Goal: Task Accomplishment & Management: Manage account settings

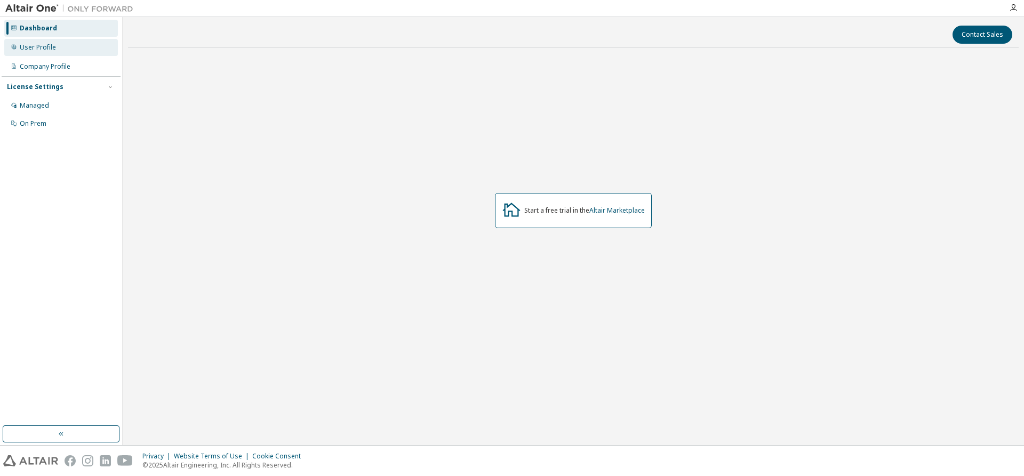
click at [39, 49] on div "User Profile" at bounding box center [38, 47] width 36 height 9
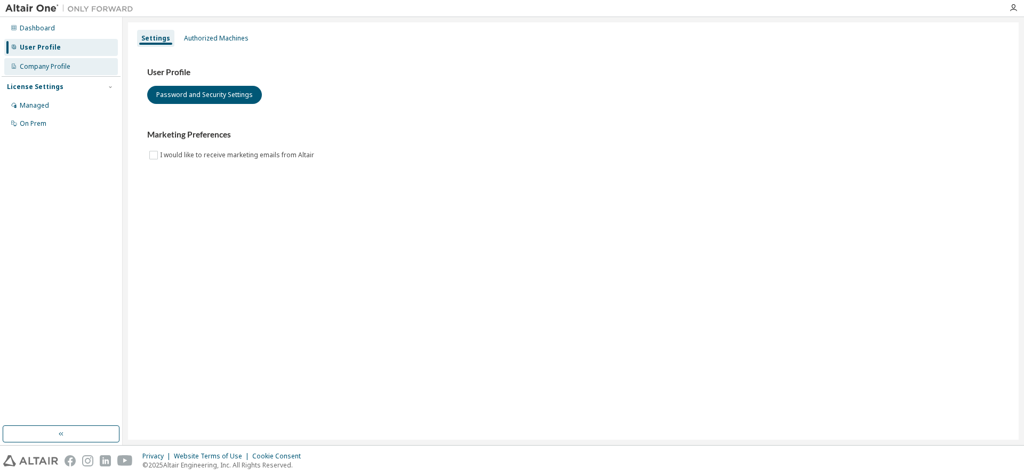
click at [48, 66] on div "Company Profile" at bounding box center [45, 66] width 51 height 9
